Goal: Check status: Check status

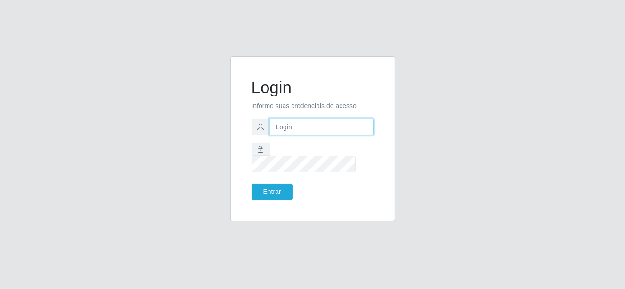
drag, startPoint x: 0, startPoint y: 0, endPoint x: 295, endPoint y: 137, distance: 325.1
click at [295, 135] on input "text" at bounding box center [322, 127] width 104 height 16
type input "[EMAIL_ADDRESS][DOMAIN_NAME]"
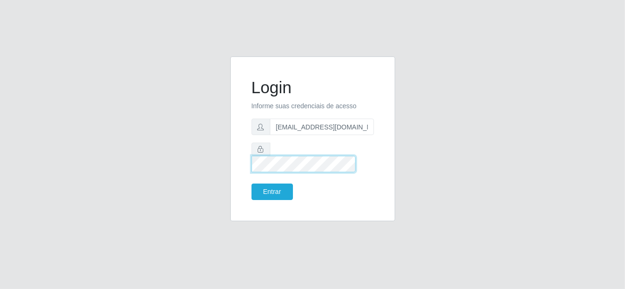
click at [251, 184] on button "Entrar" at bounding box center [271, 192] width 41 height 16
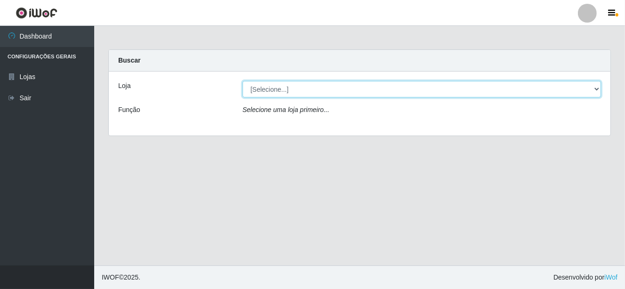
click at [330, 85] on select "[Selecione...] [PERSON_NAME]" at bounding box center [422, 89] width 358 height 16
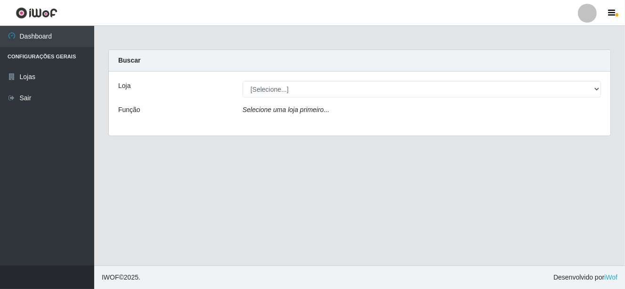
click at [330, 114] on div "Selecione uma loja primeiro..." at bounding box center [421, 112] width 373 height 14
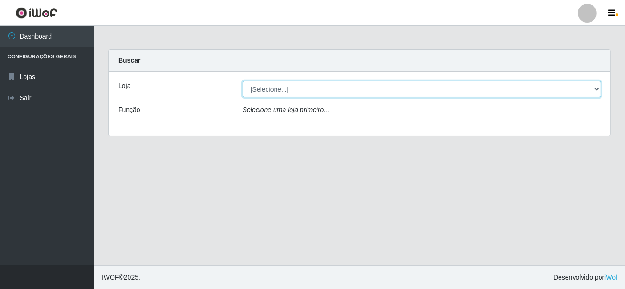
click at [322, 92] on select "[Selecione...] [PERSON_NAME]" at bounding box center [422, 89] width 358 height 16
select select "523"
click at [243, 81] on select "[Selecione...] [PERSON_NAME]" at bounding box center [422, 89] width 358 height 16
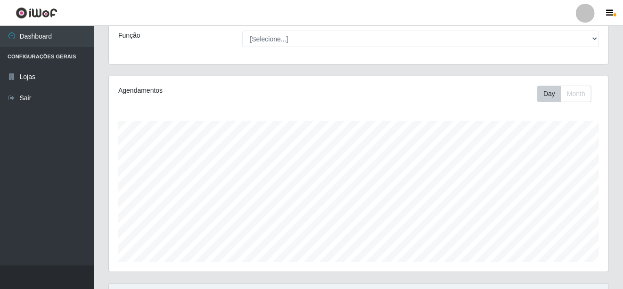
scroll to position [78, 0]
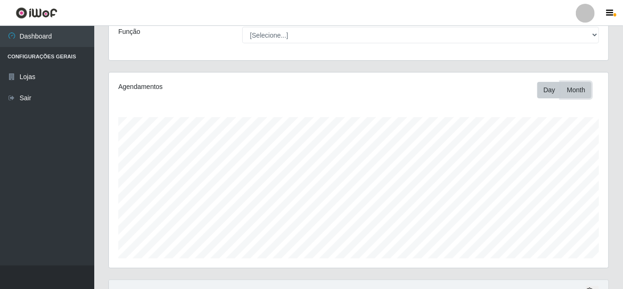
click at [575, 94] on button "Month" at bounding box center [575, 90] width 31 height 16
click at [552, 90] on button "Day" at bounding box center [549, 90] width 24 height 16
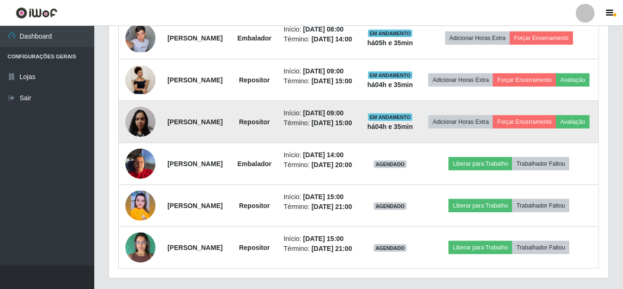
scroll to position [392, 0]
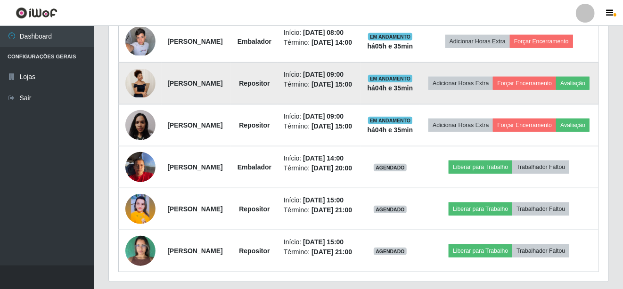
click at [189, 105] on td "[PERSON_NAME]" at bounding box center [196, 84] width 69 height 42
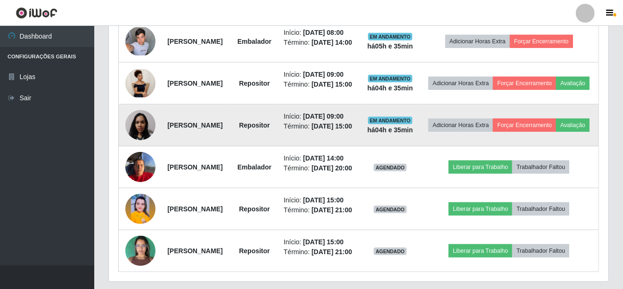
click at [193, 146] on td "[PERSON_NAME]" at bounding box center [196, 126] width 69 height 42
click at [189, 146] on td "[PERSON_NAME]" at bounding box center [196, 126] width 69 height 42
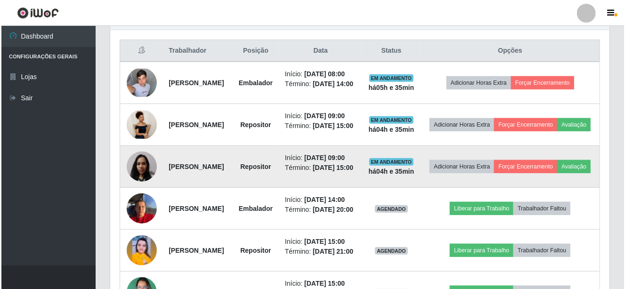
scroll to position [345, 0]
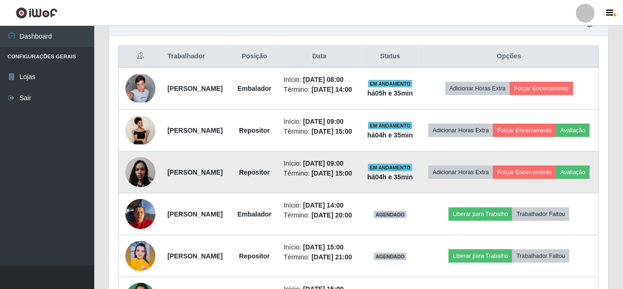
click at [213, 194] on td "[PERSON_NAME]" at bounding box center [196, 173] width 69 height 42
click at [139, 193] on img at bounding box center [140, 173] width 30 height 40
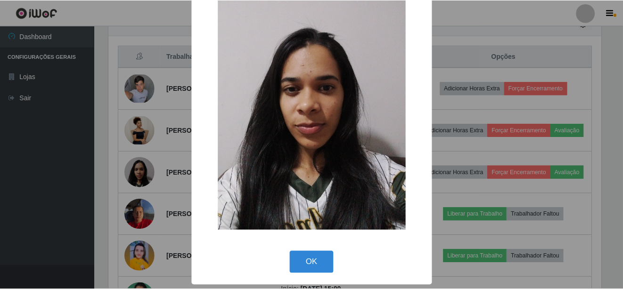
scroll to position [43, 0]
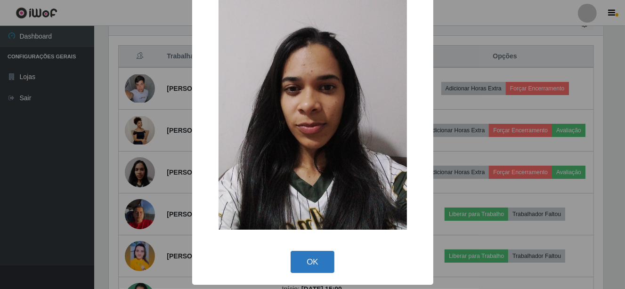
click at [306, 265] on button "OK" at bounding box center [313, 262] width 44 height 22
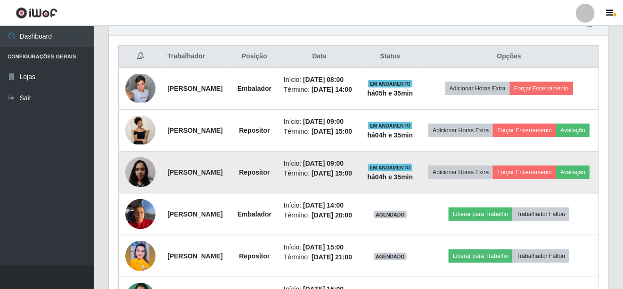
scroll to position [195, 499]
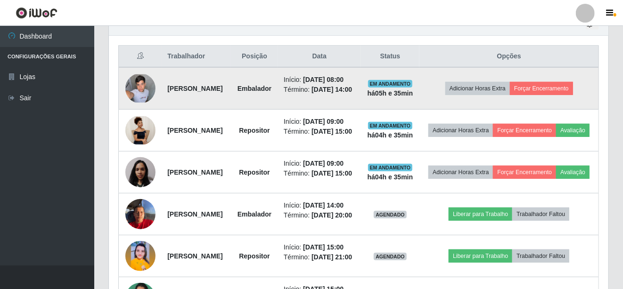
click at [148, 87] on img at bounding box center [140, 88] width 30 height 28
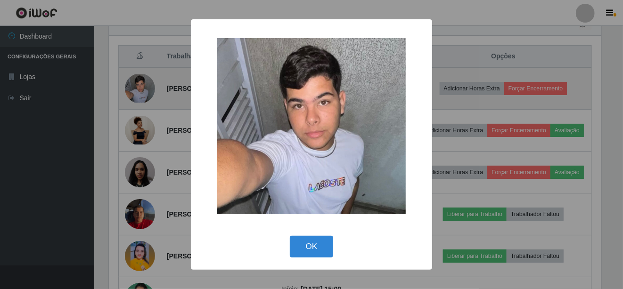
scroll to position [195, 495]
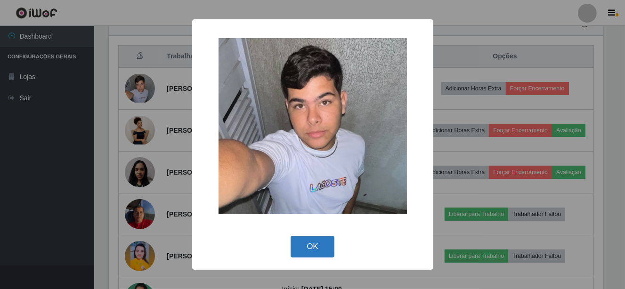
click at [310, 242] on button "OK" at bounding box center [313, 247] width 44 height 22
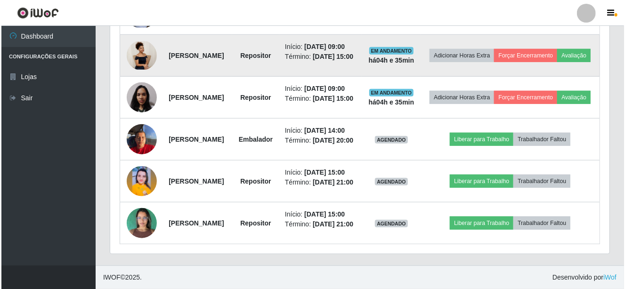
scroll to position [424, 0]
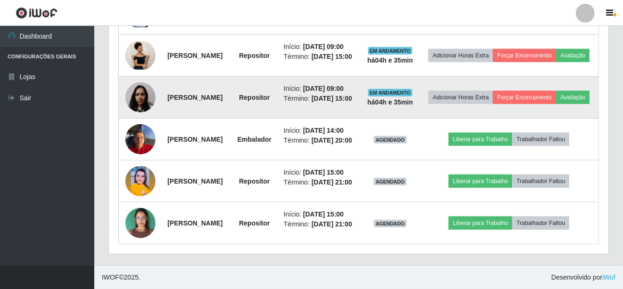
click at [142, 118] on img at bounding box center [140, 98] width 30 height 40
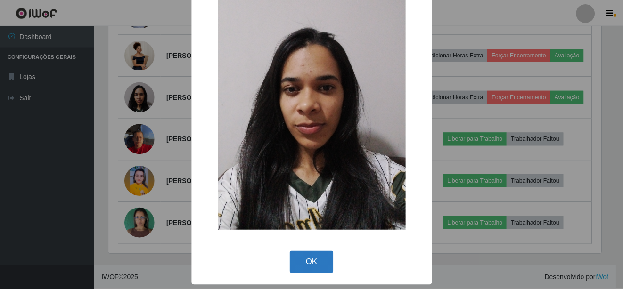
scroll to position [43, 0]
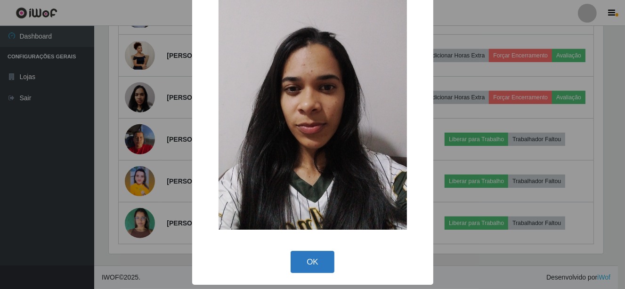
click at [310, 257] on button "OK" at bounding box center [313, 262] width 44 height 22
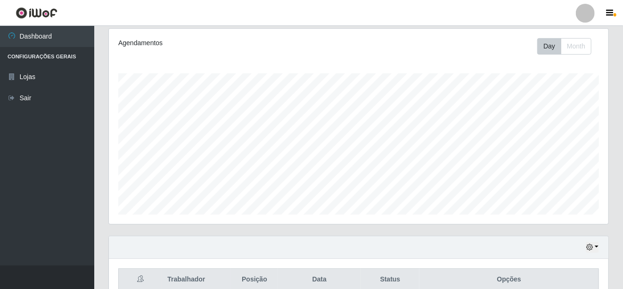
scroll to position [113, 0]
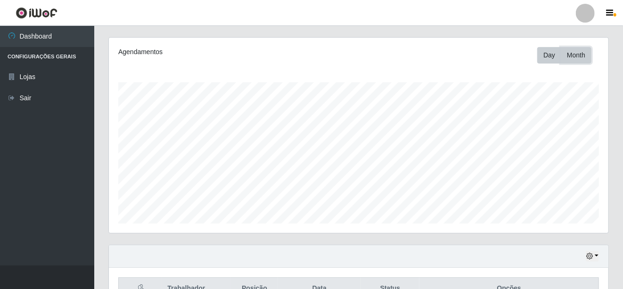
click at [584, 56] on button "Month" at bounding box center [575, 55] width 31 height 16
click at [546, 58] on button "Day" at bounding box center [549, 55] width 24 height 16
